Goal: Task Accomplishment & Management: Manage account settings

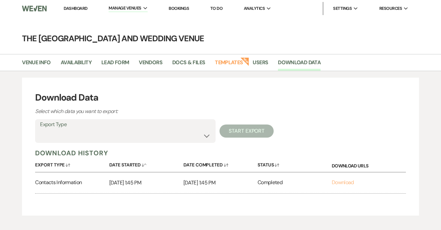
click at [340, 183] on link "Download" at bounding box center [343, 182] width 22 height 7
click at [68, 11] on li "Dashboard" at bounding box center [75, 8] width 30 height 13
click at [75, 9] on link "Dashboard" at bounding box center [76, 9] width 24 height 6
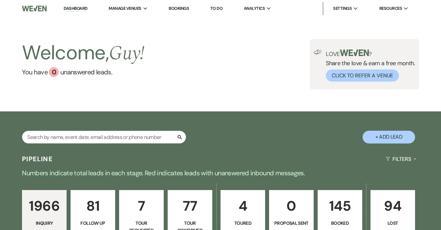
click at [182, 48] on div "Welcome, [PERSON_NAME] ! You have 0 unanswered lead s . Love ? Share the love &…" at bounding box center [220, 64] width 441 height 51
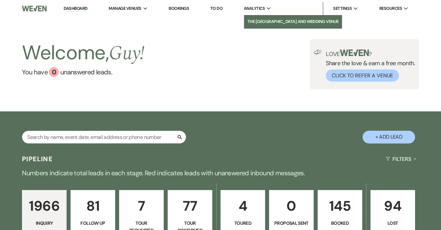
click at [256, 21] on li "The [GEOGRAPHIC_DATA] and Wedding Venue" at bounding box center [292, 21] width 91 height 7
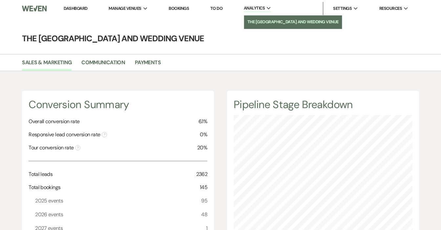
scroll to position [230, 441]
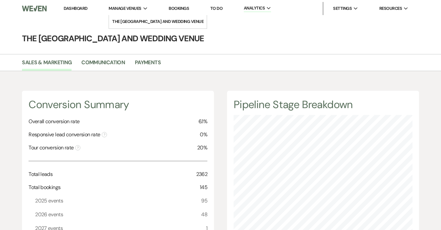
click at [121, 9] on span "Manage Venues" at bounding box center [125, 8] width 32 height 7
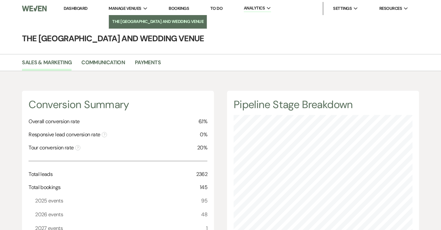
click at [123, 20] on li "The [GEOGRAPHIC_DATA] and Wedding Venue" at bounding box center [157, 21] width 91 height 7
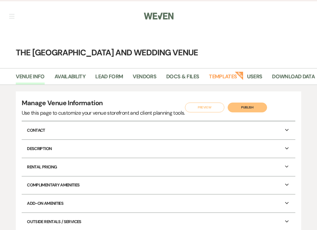
click at [163, 16] on img at bounding box center [159, 16] width 30 height 14
click at [11, 17] on button "button" at bounding box center [11, 16] width 5 height 4
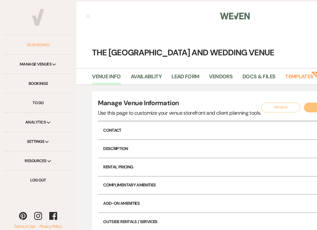
click at [43, 44] on link "Dashboard" at bounding box center [38, 44] width 68 height 19
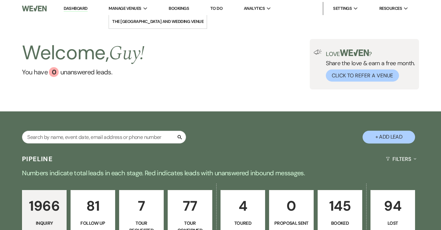
click at [138, 11] on span "Manage Venues" at bounding box center [125, 8] width 32 height 7
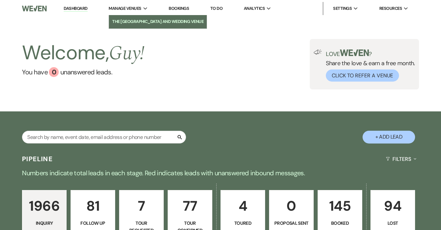
click at [136, 18] on li "The [GEOGRAPHIC_DATA] and Wedding Venue" at bounding box center [157, 21] width 91 height 7
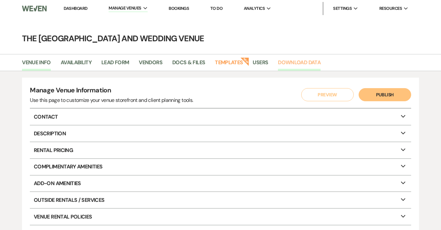
click at [293, 60] on link "Download Data" at bounding box center [299, 64] width 43 height 12
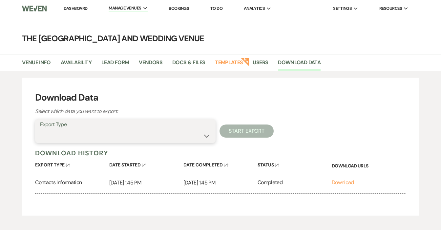
click at [195, 133] on select "Availability Calendar Information Category Templates Contacts Information Event…" at bounding box center [125, 136] width 171 height 13
select select "availabilityInfo"
click at [40, 130] on select "Availability Calendar Information Category Templates Contacts Information Event…" at bounding box center [125, 136] width 171 height 13
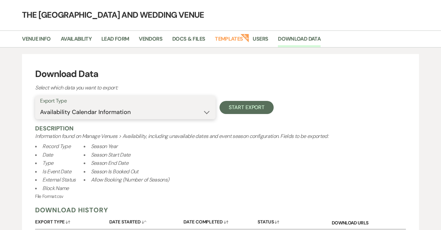
scroll to position [25, 0]
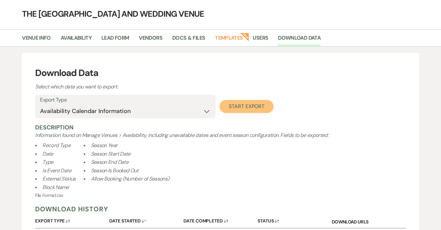
click at [228, 106] on button "Start Export" at bounding box center [247, 106] width 54 height 13
select select
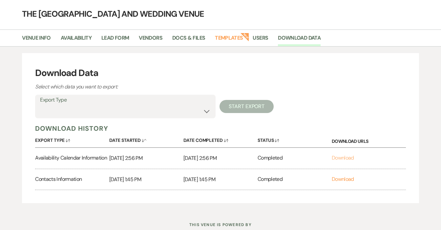
click at [343, 157] on link "Download" at bounding box center [343, 158] width 22 height 7
